Goal: Check status

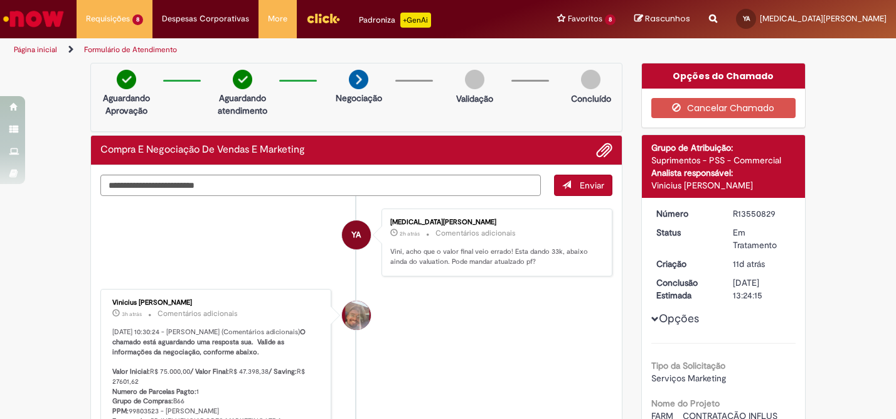
scroll to position [104, 0]
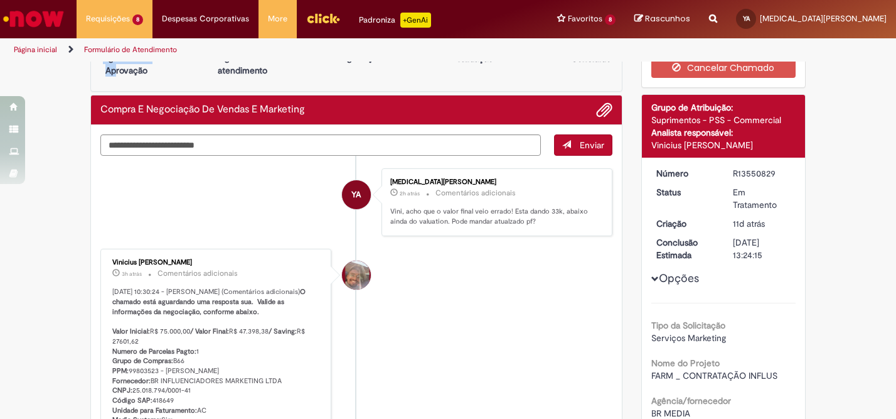
drag, startPoint x: 93, startPoint y: 55, endPoint x: 114, endPoint y: 62, distance: 22.4
click at [234, 141] on div "Pular para o conteúdo da página Requisições 8 Exibir Todas as Solicitações Soli…" at bounding box center [448, 209] width 896 height 419
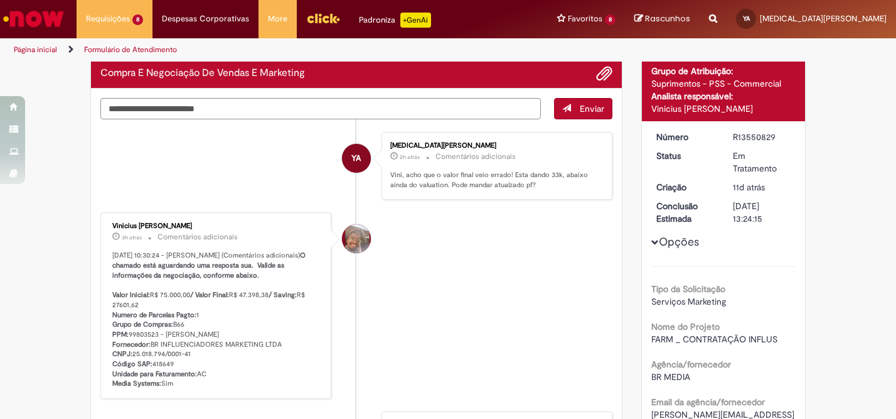
scroll to position [75, 0]
